Goal: Use online tool/utility: Utilize a website feature to perform a specific function

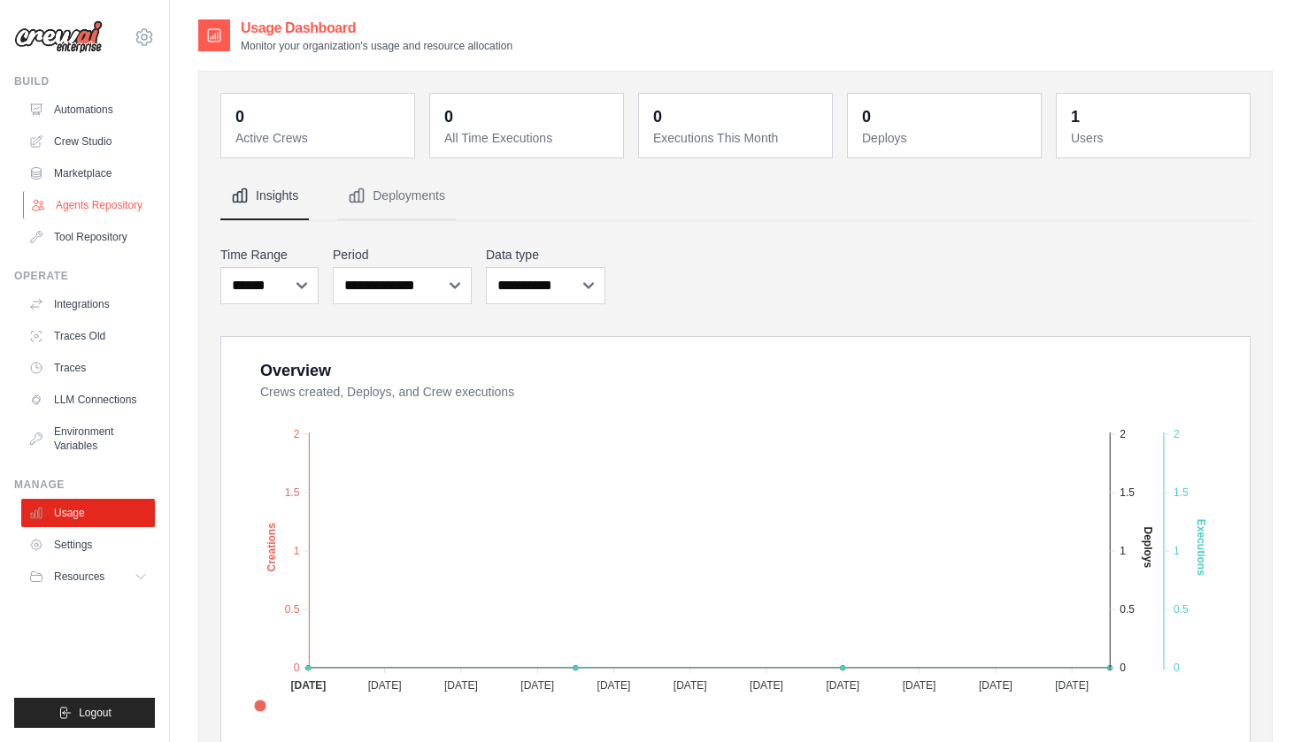
click at [118, 210] on link "Agents Repository" at bounding box center [90, 205] width 134 height 28
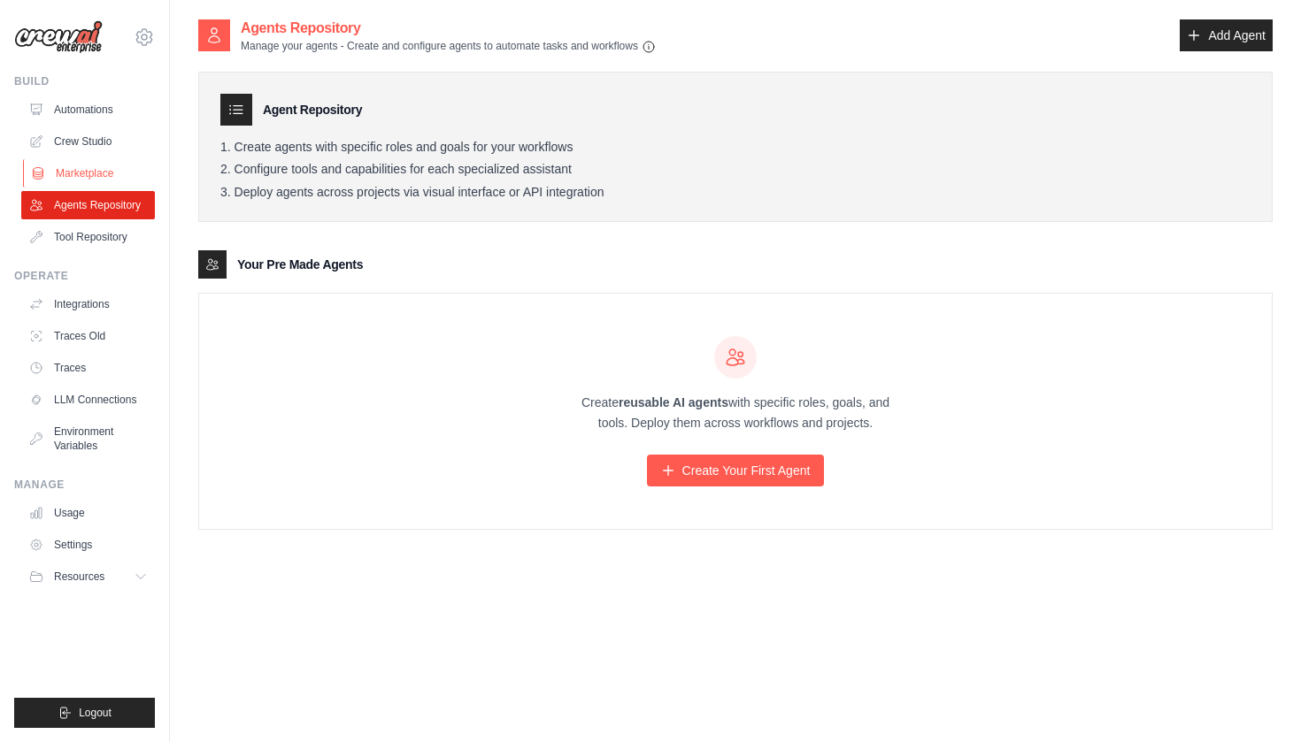
click at [107, 180] on link "Marketplace" at bounding box center [90, 173] width 134 height 28
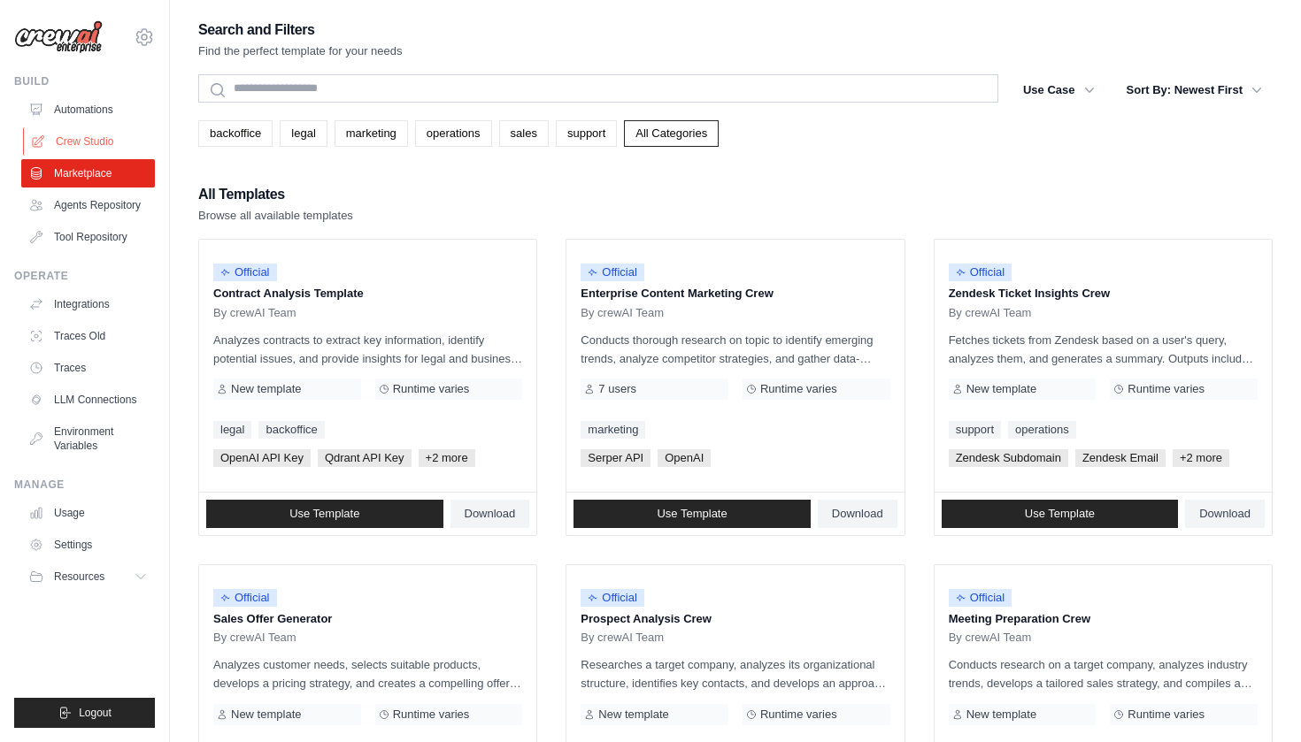
click at [102, 151] on link "Crew Studio" at bounding box center [90, 141] width 134 height 28
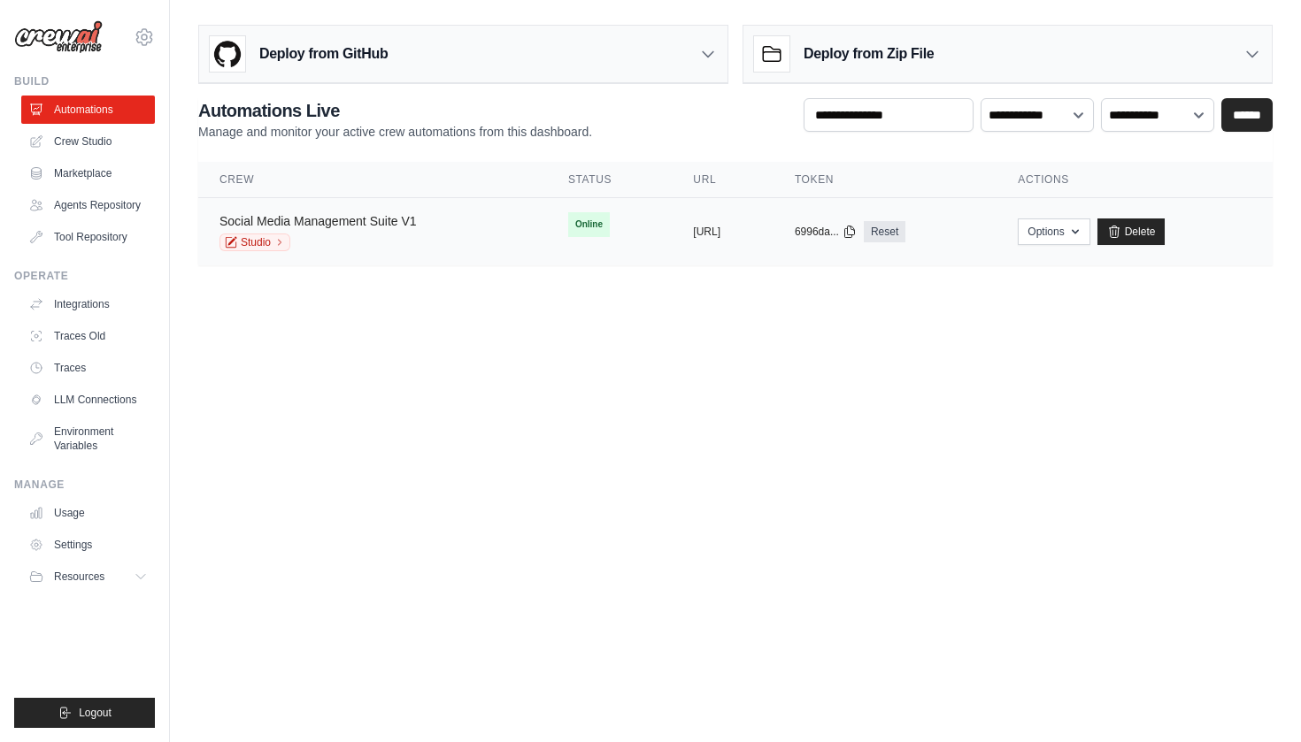
click at [348, 221] on link "Social Media Management Suite V1" at bounding box center [317, 221] width 197 height 14
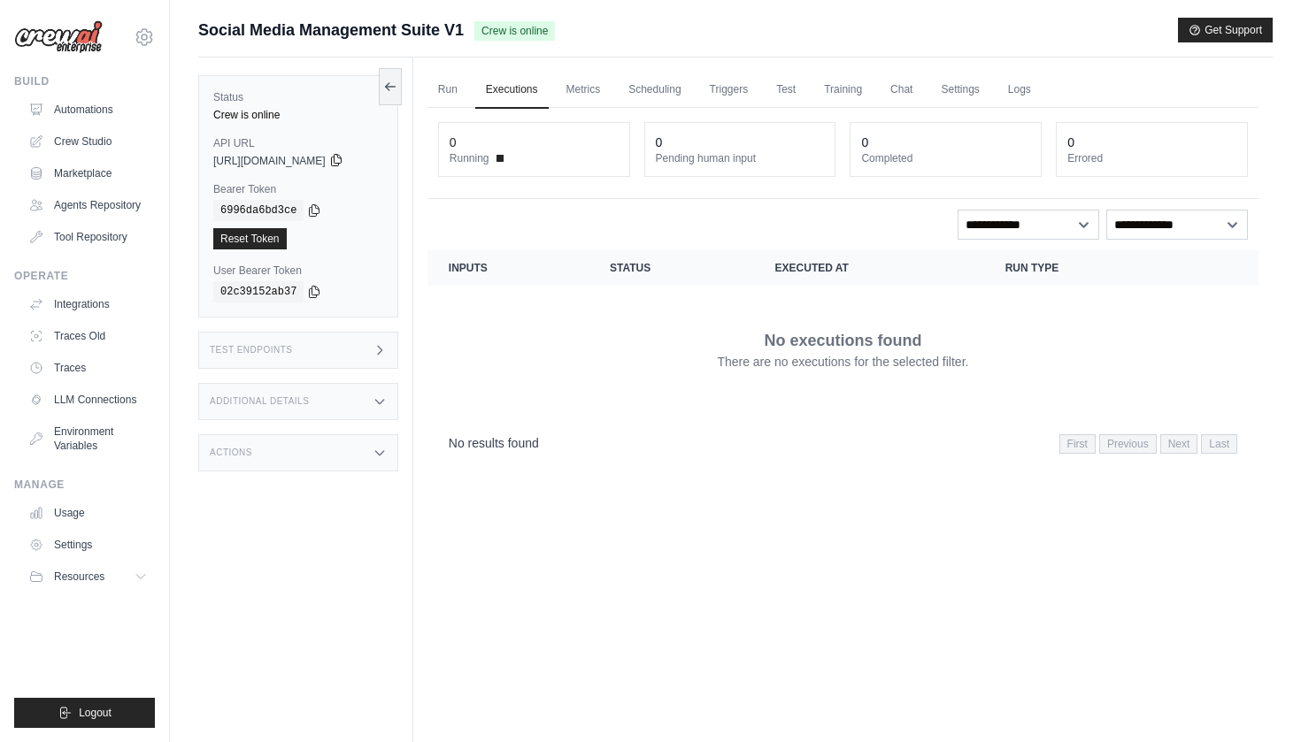
click at [343, 161] on icon at bounding box center [336, 160] width 14 height 14
click at [302, 357] on div "Test Endpoints" at bounding box center [298, 350] width 200 height 37
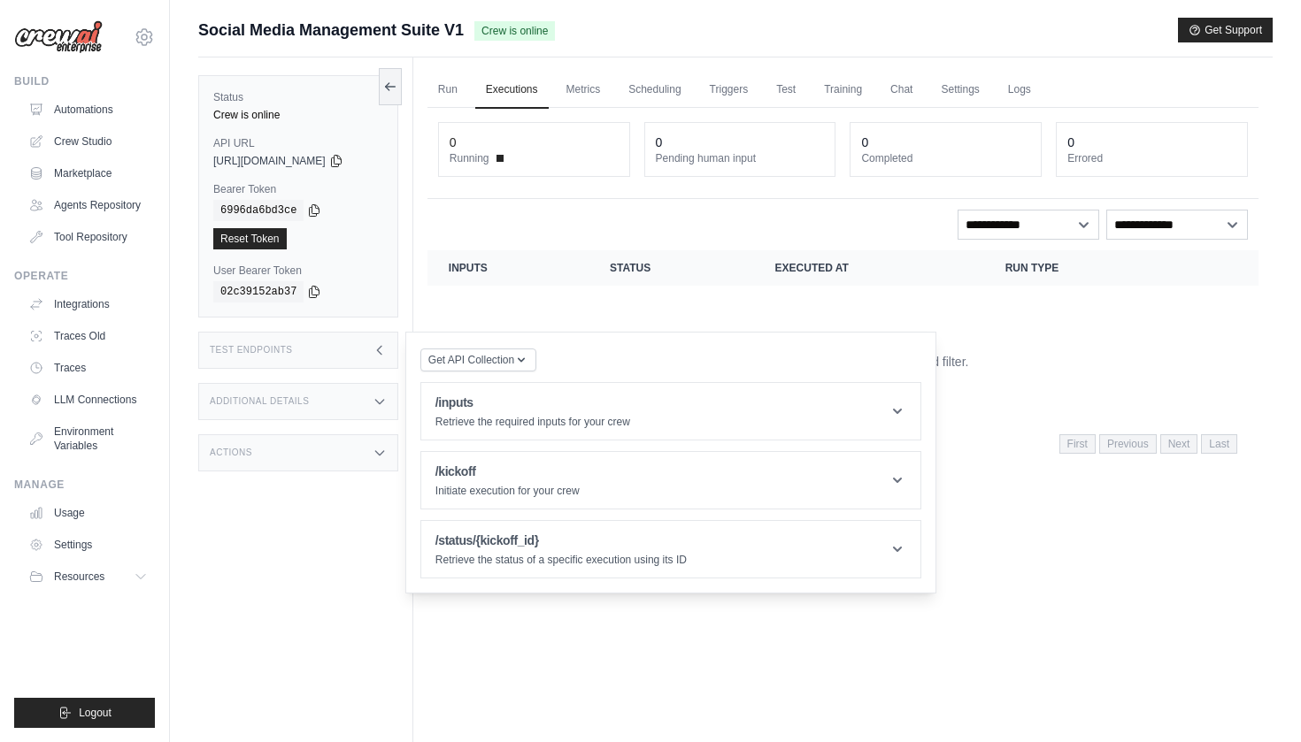
click at [301, 359] on div "Test Endpoints" at bounding box center [298, 350] width 200 height 37
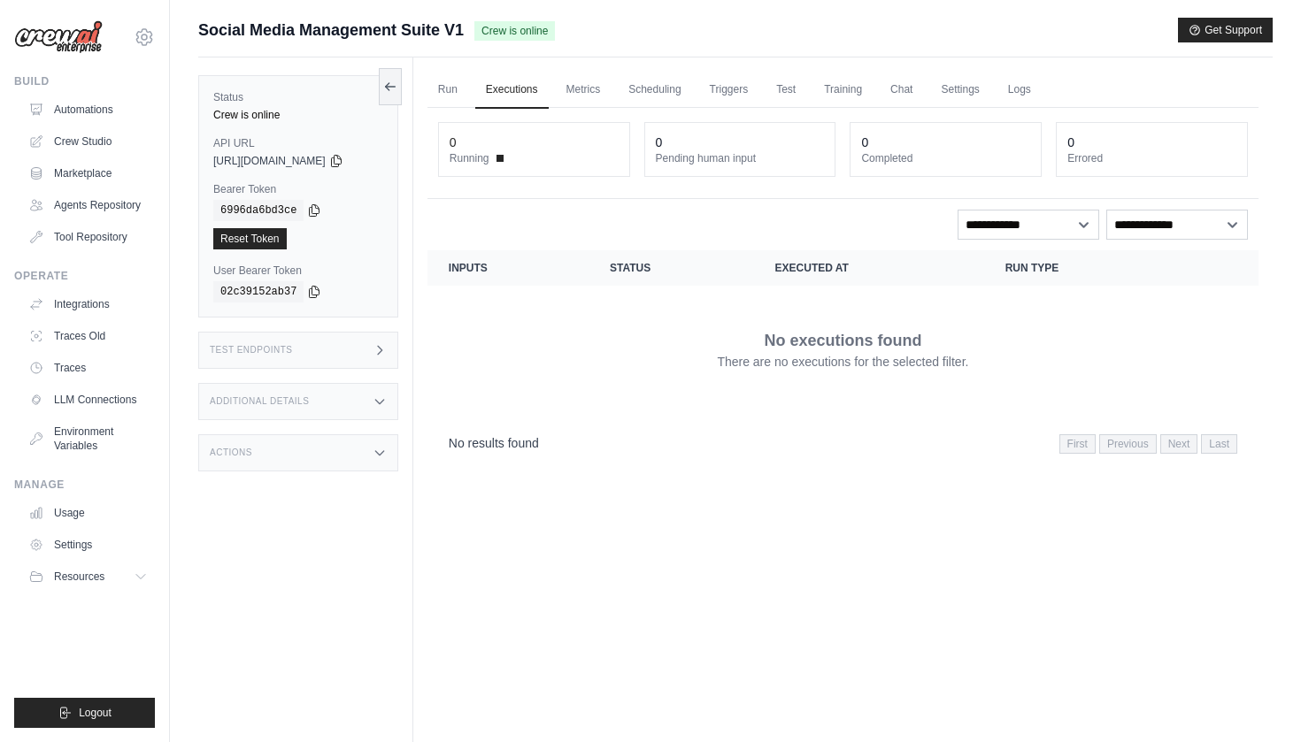
click at [291, 389] on div "Additional Details" at bounding box center [298, 401] width 200 height 37
click at [281, 462] on div "Actions" at bounding box center [298, 452] width 200 height 37
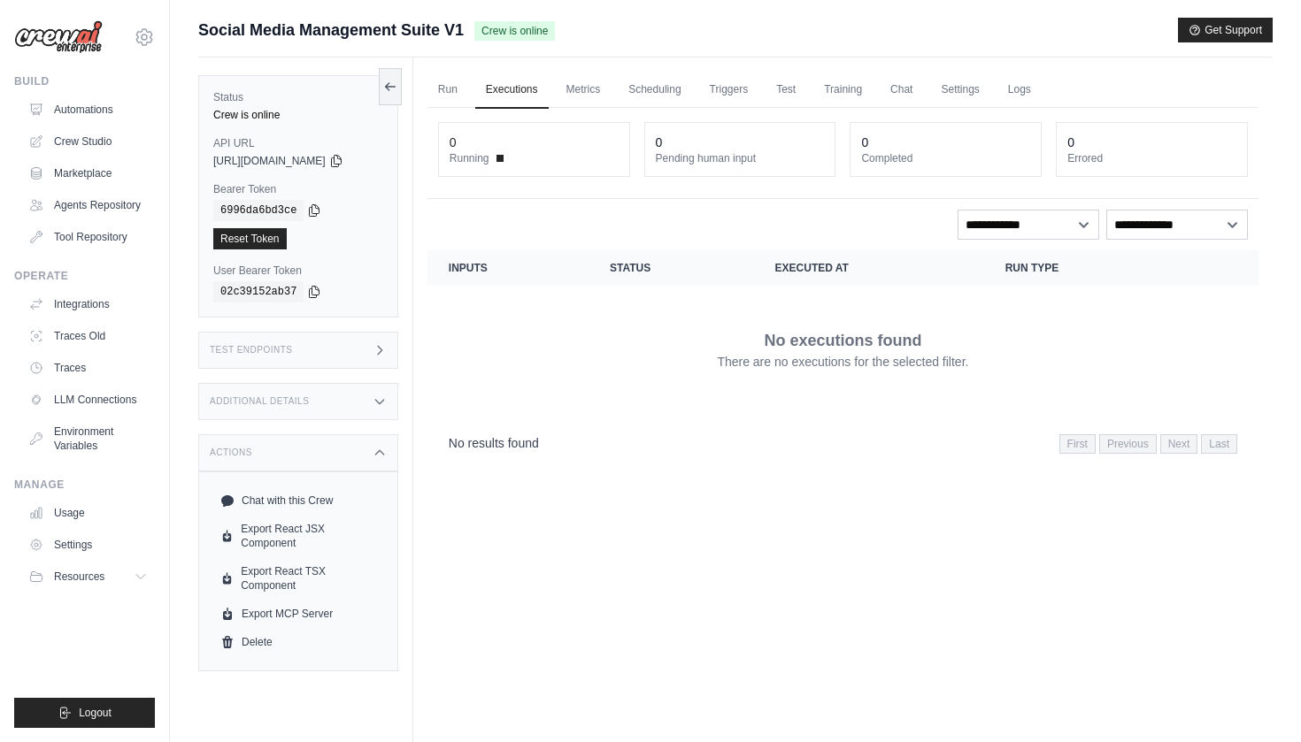
click at [281, 462] on div "Actions" at bounding box center [298, 452] width 200 height 37
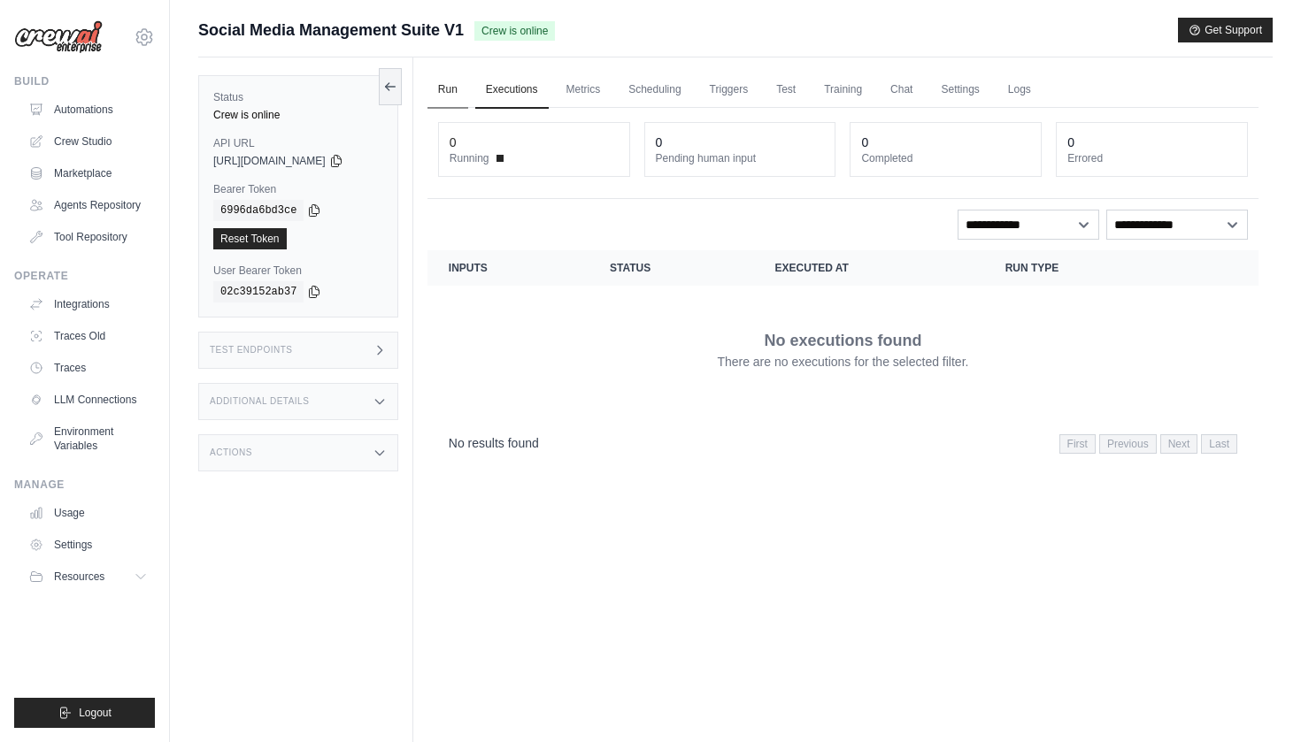
click at [459, 94] on link "Run" at bounding box center [447, 90] width 41 height 37
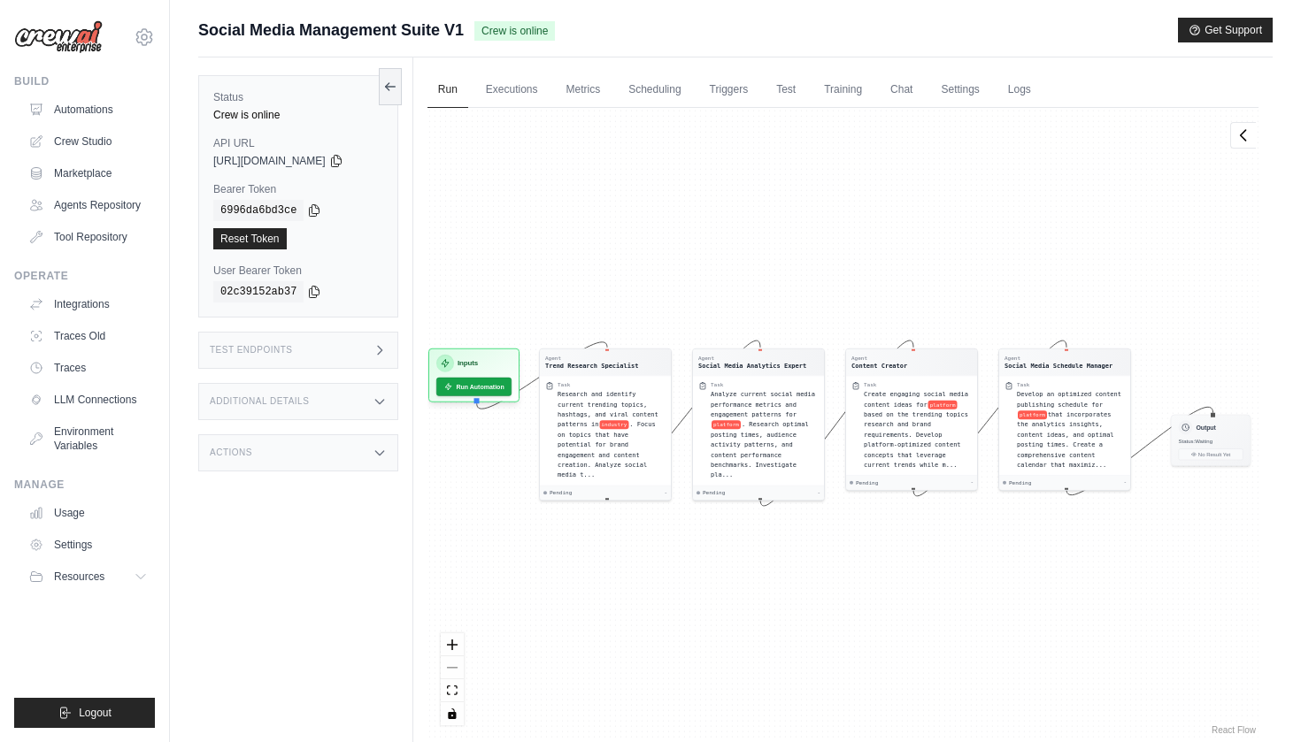
click at [1094, 194] on div "Agent Trend Research Specialist Task Research and identify current trending top…" at bounding box center [842, 423] width 831 height 631
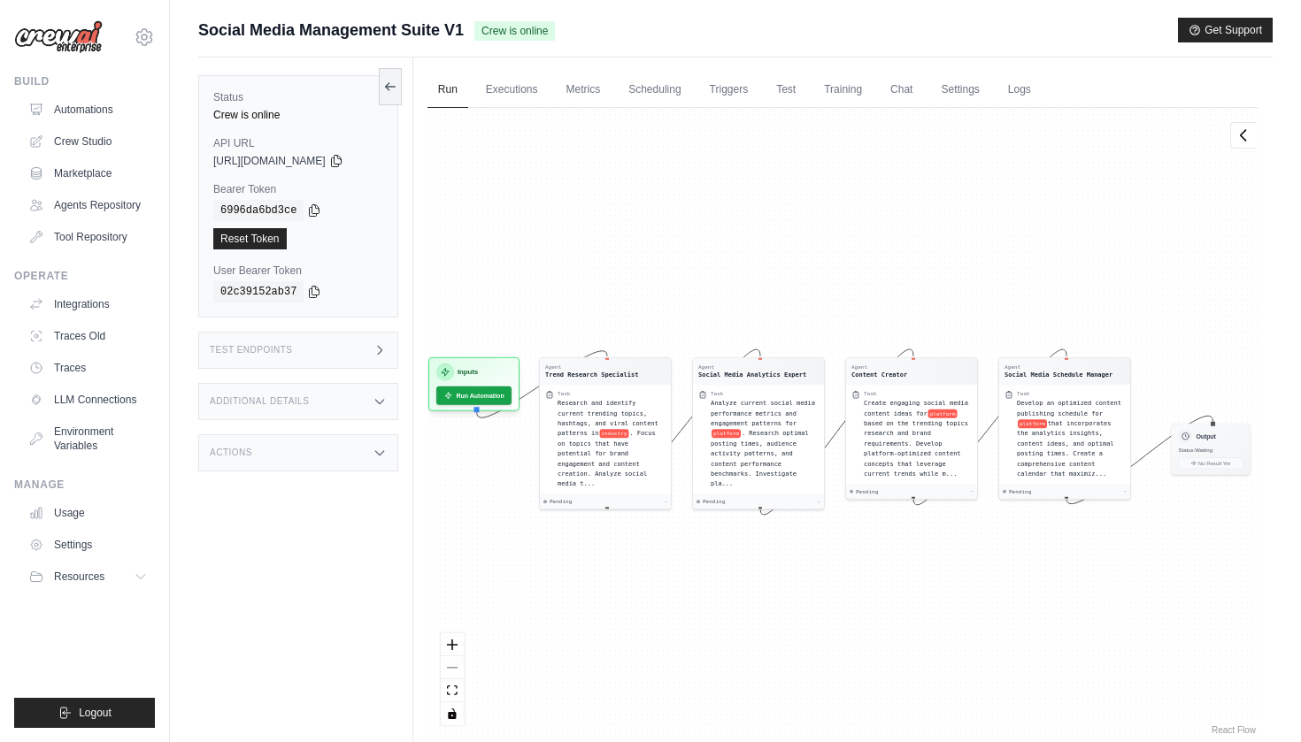
drag, startPoint x: 1092, startPoint y: 200, endPoint x: 1093, endPoint y: 209, distance: 8.9
click at [1093, 209] on div "Agent Trend Research Specialist Task Research and identify current trending top…" at bounding box center [842, 423] width 831 height 631
